Goal: Task Accomplishment & Management: Manage account settings

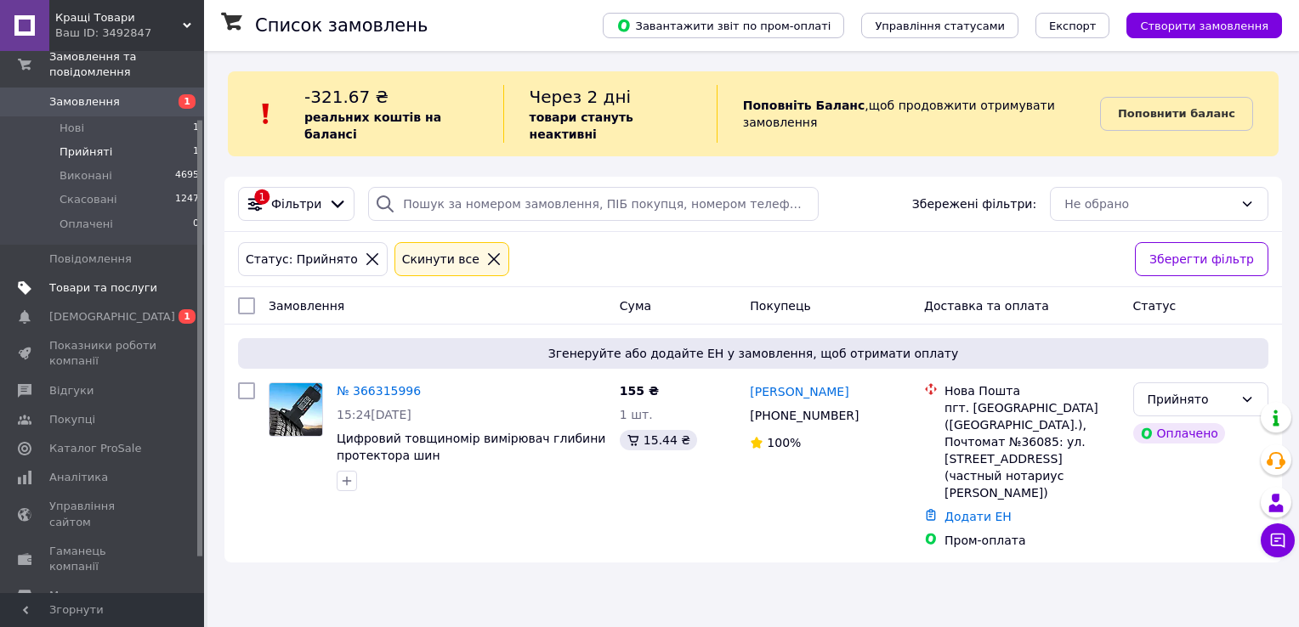
click at [105, 281] on span "Товари та послуги" at bounding box center [103, 288] width 108 height 15
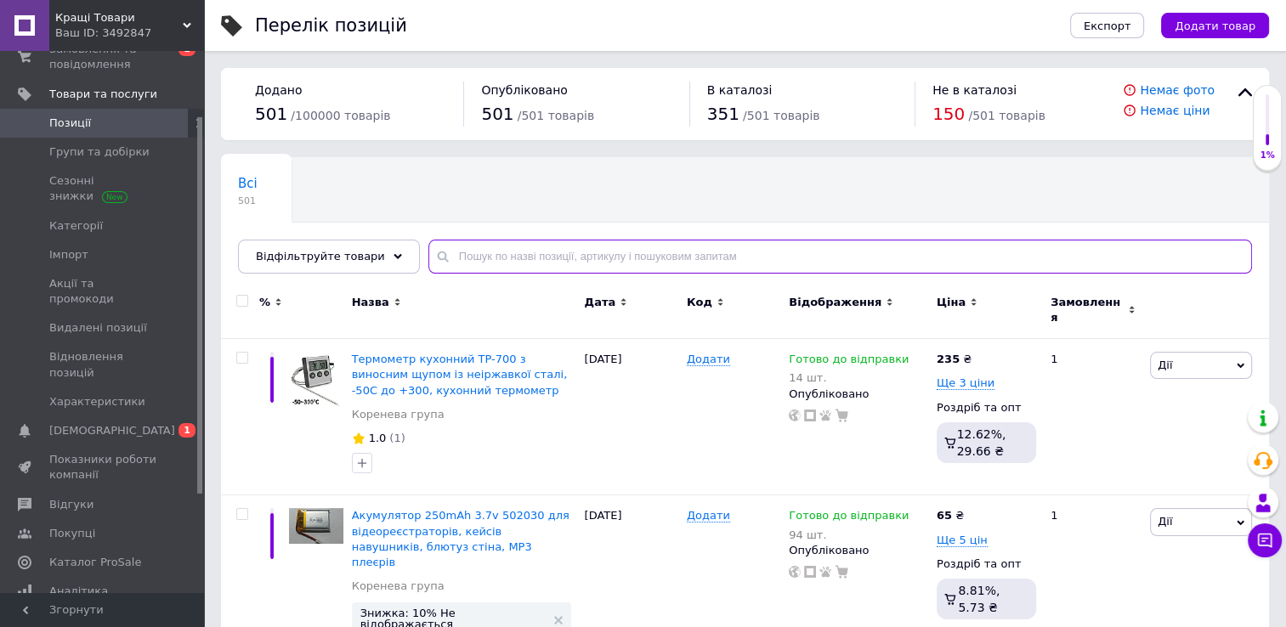
click at [501, 257] on input "text" at bounding box center [840, 257] width 824 height 34
paste input "TA6586"
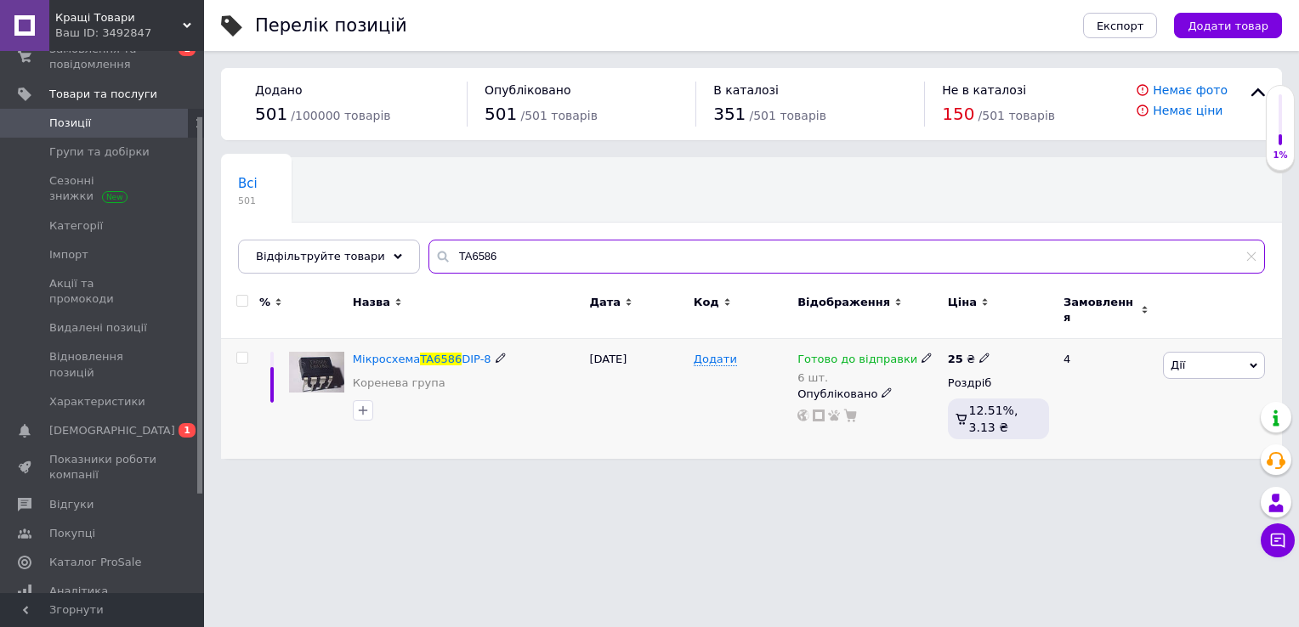
type input "TA6586"
click at [847, 353] on span "Готово до відправки" at bounding box center [857, 362] width 120 height 18
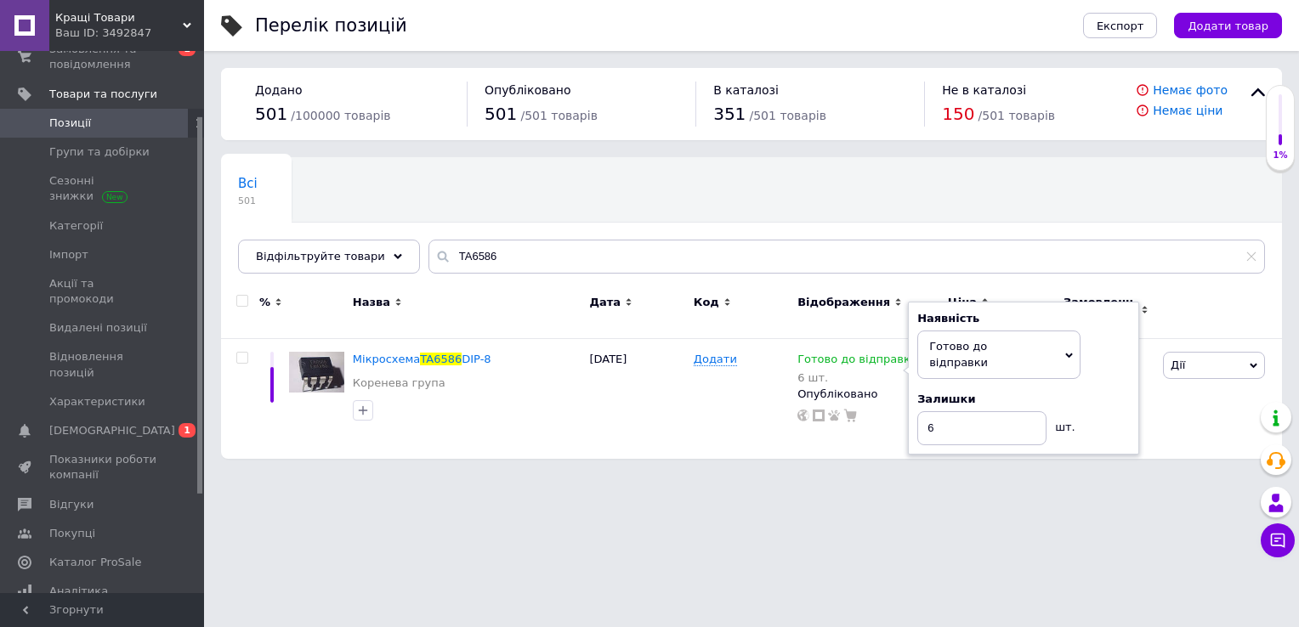
click at [1017, 476] on html "Кращі Товари Ваш ID: 3492847 Сайт Кращі Товари Кабінет покупця Перевірити стан …" at bounding box center [649, 238] width 1299 height 476
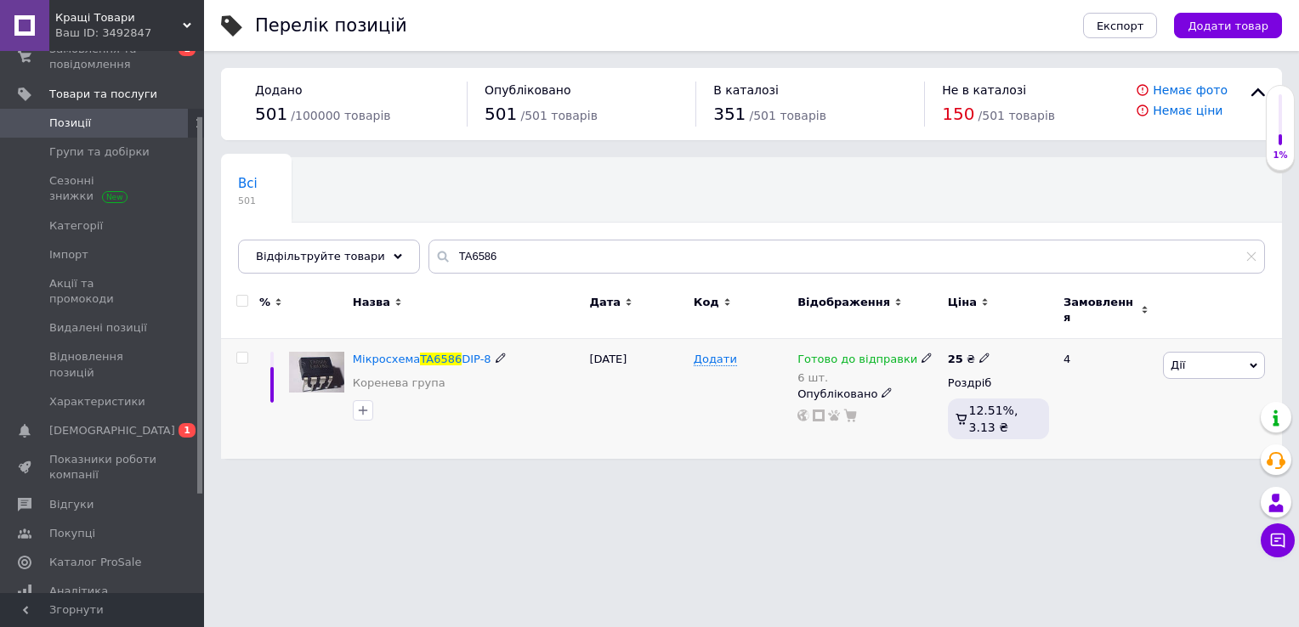
click at [860, 353] on span "Готово до відправки" at bounding box center [857, 362] width 120 height 18
click at [978, 410] on li "Немає в наявності" at bounding box center [1014, 422] width 162 height 24
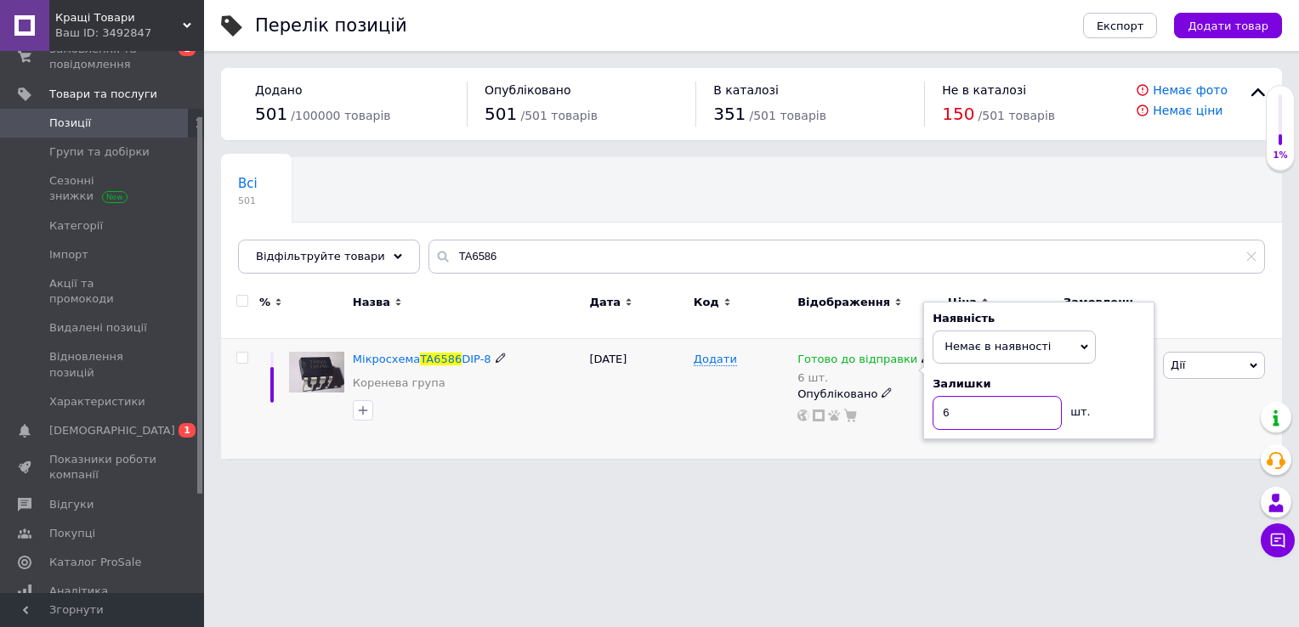
drag, startPoint x: 940, startPoint y: 411, endPoint x: 927, endPoint y: 413, distance: 13.7
click at [927, 413] on div "Наявність Немає в наявності В наявності Під замовлення Готово до відправки Зали…" at bounding box center [1038, 371] width 231 height 138
drag, startPoint x: 967, startPoint y: 415, endPoint x: 866, endPoint y: 417, distance: 100.3
click at [897, 417] on div "Готово до відправки 6 шт. Наявність Немає в наявності В наявності Під замовленн…" at bounding box center [868, 399] width 150 height 120
type input "0"
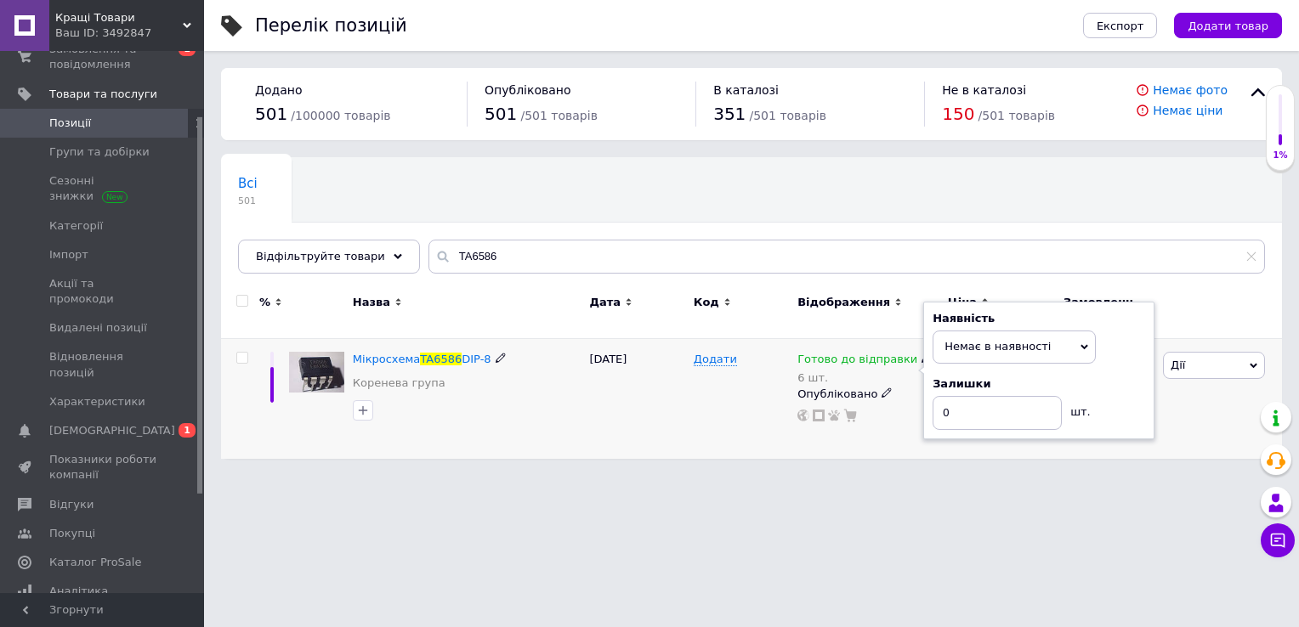
click at [689, 418] on div "Додати" at bounding box center [741, 399] width 104 height 120
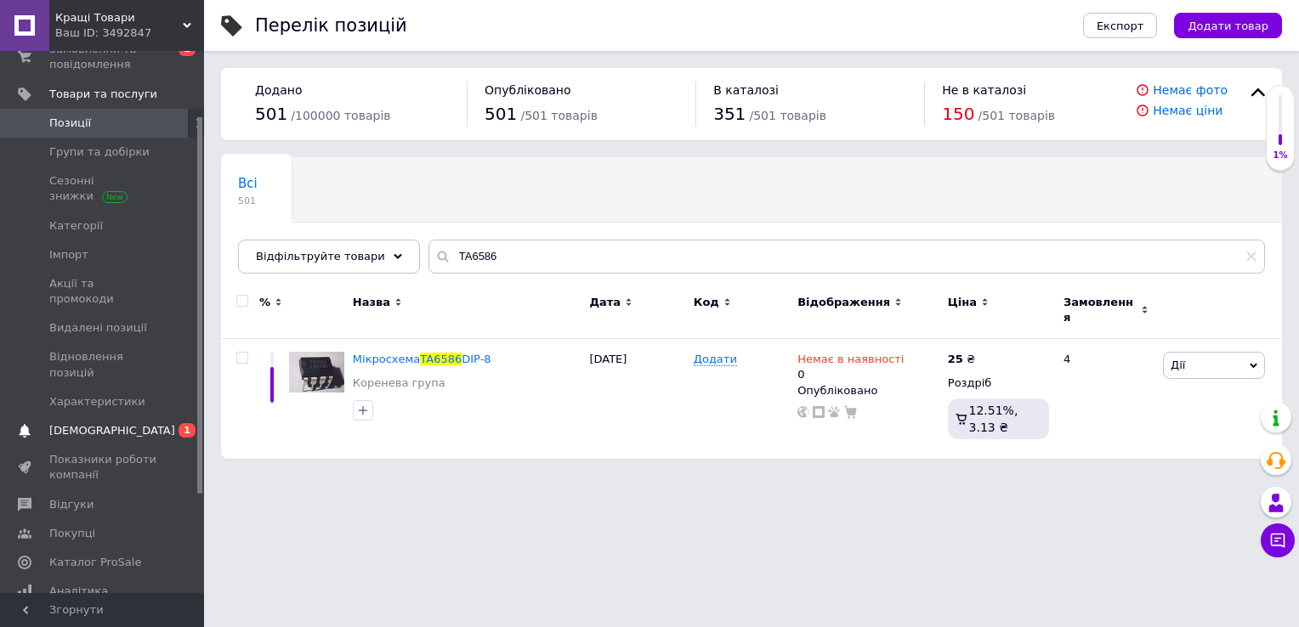
click at [108, 423] on span "[DEMOGRAPHIC_DATA]" at bounding box center [112, 430] width 126 height 15
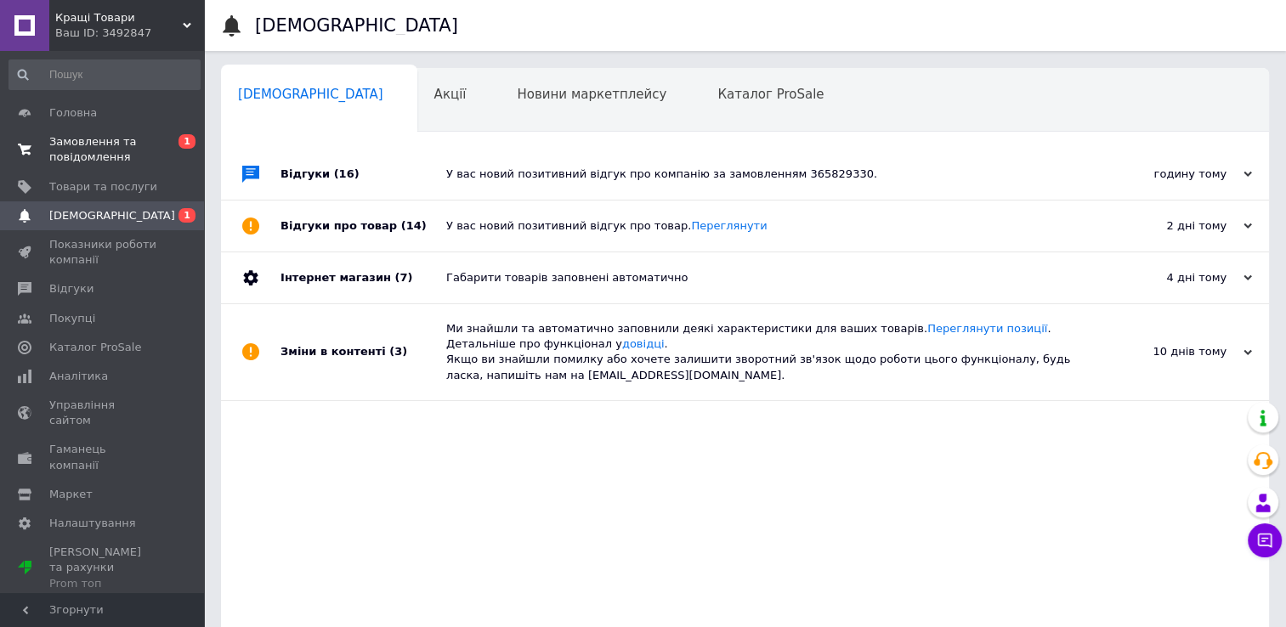
click at [106, 142] on span "Замовлення та повідомлення" at bounding box center [103, 149] width 108 height 31
